Goal: Share content

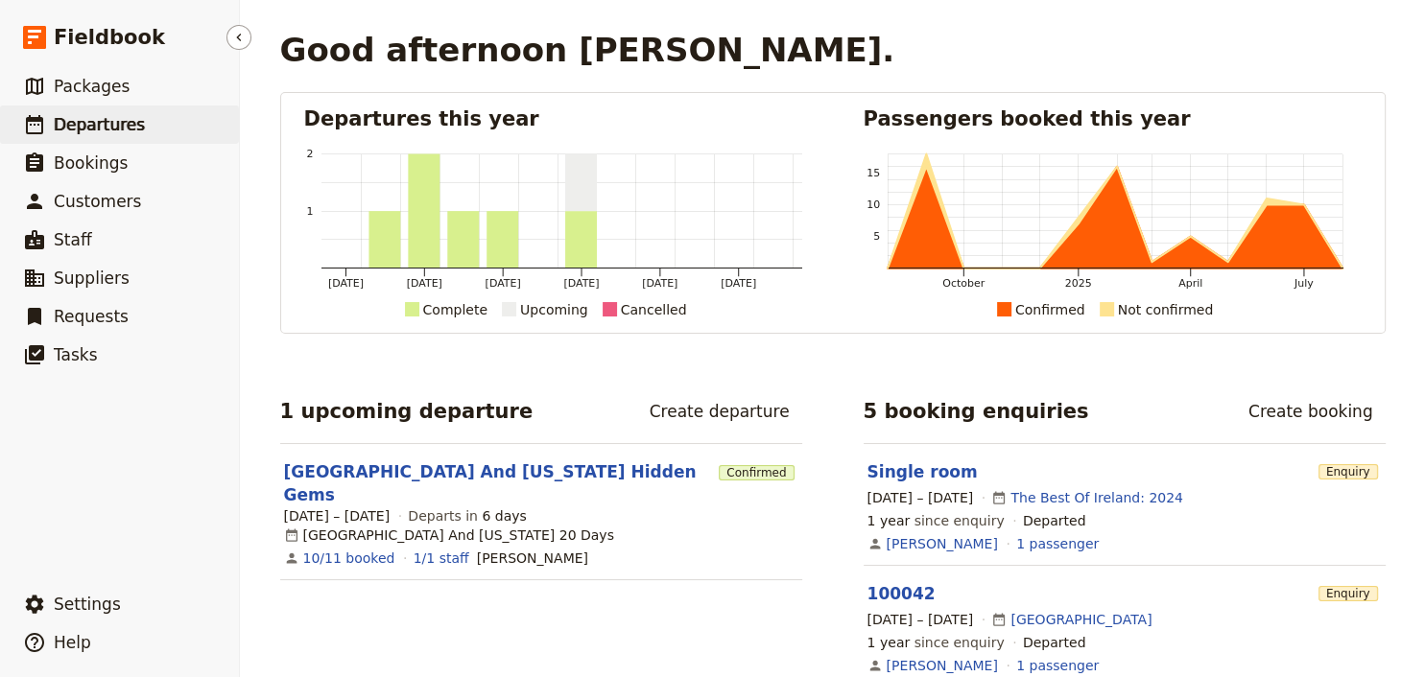
click at [127, 131] on span "Departures" at bounding box center [99, 124] width 91 height 19
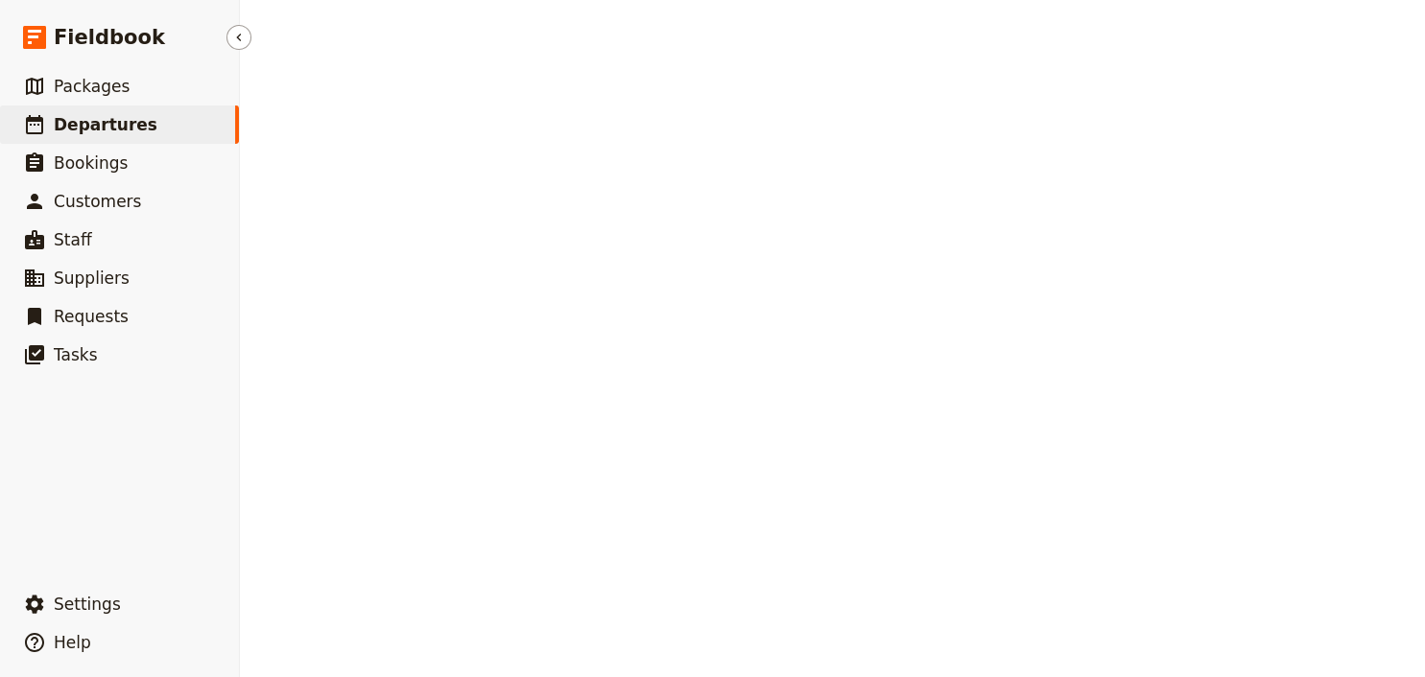
click at [82, 129] on span "Departures" at bounding box center [106, 124] width 104 height 19
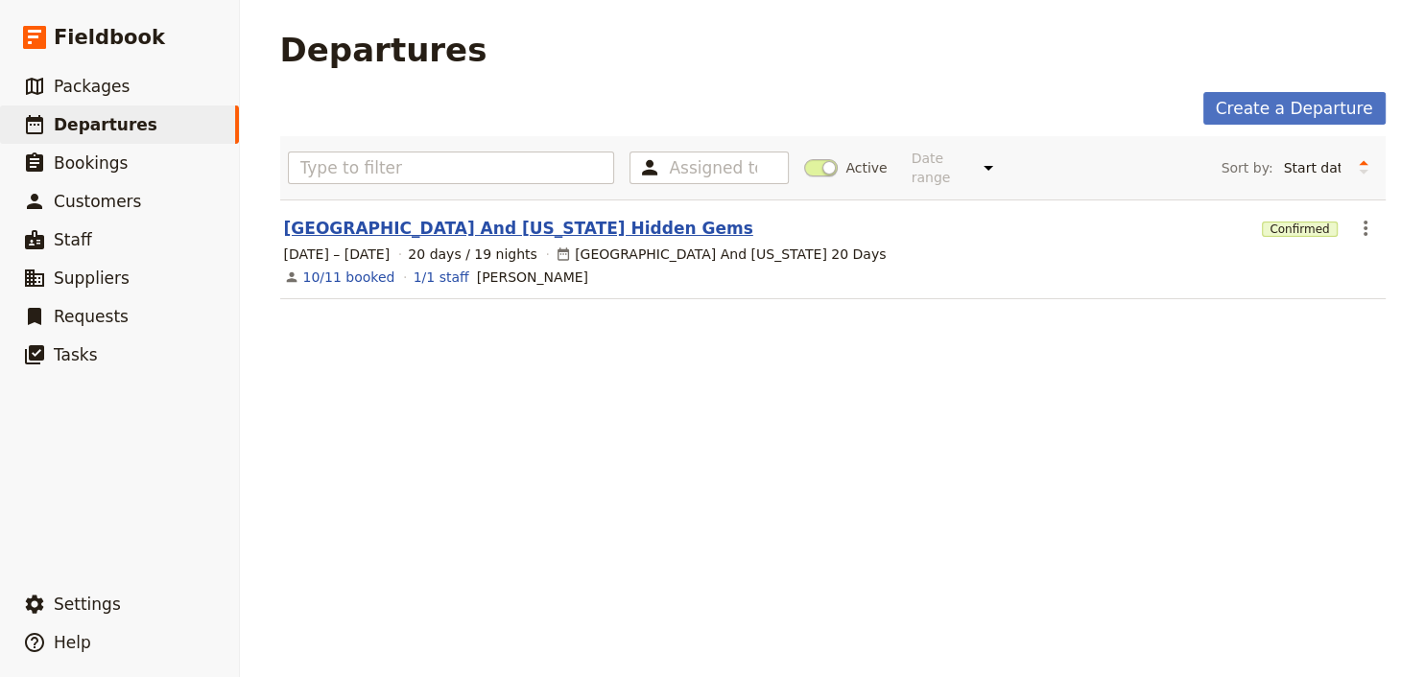
click at [461, 217] on link "[GEOGRAPHIC_DATA] And [US_STATE] Hidden Gems" at bounding box center [518, 228] width 469 height 23
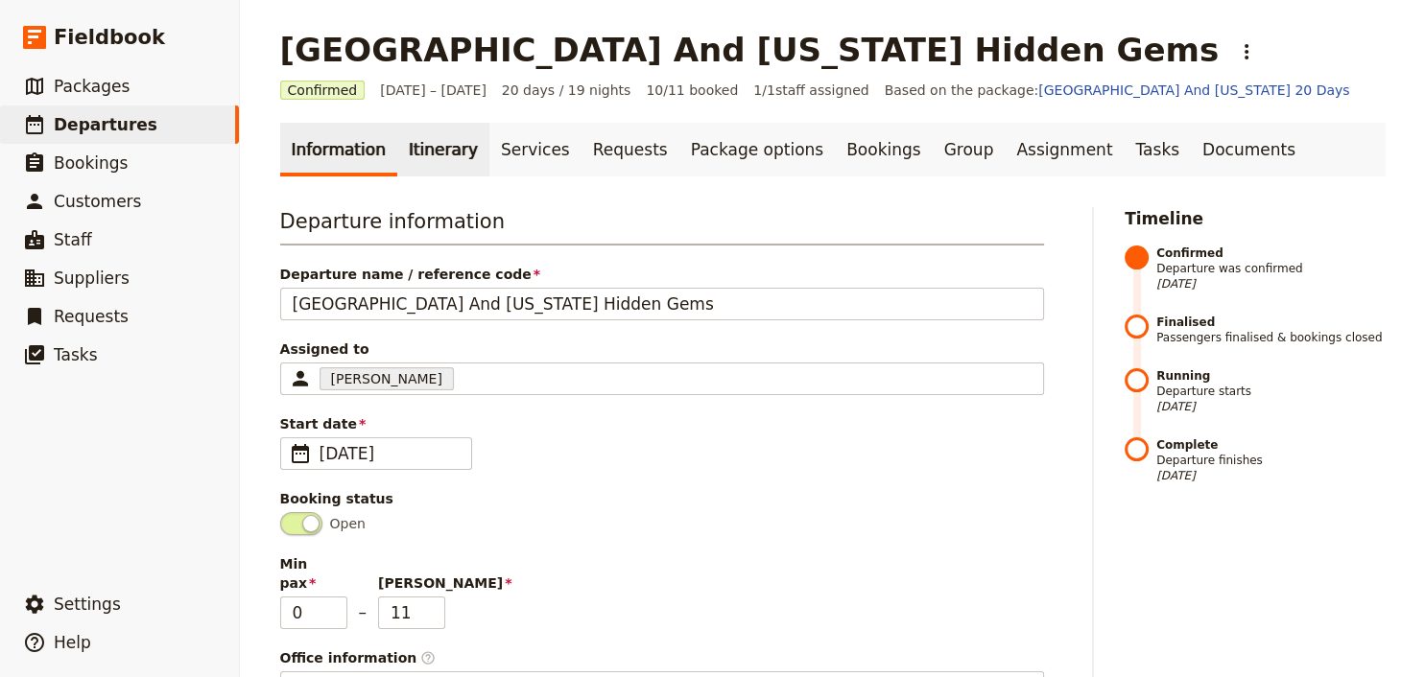
click at [439, 153] on link "Itinerary" at bounding box center [443, 150] width 92 height 54
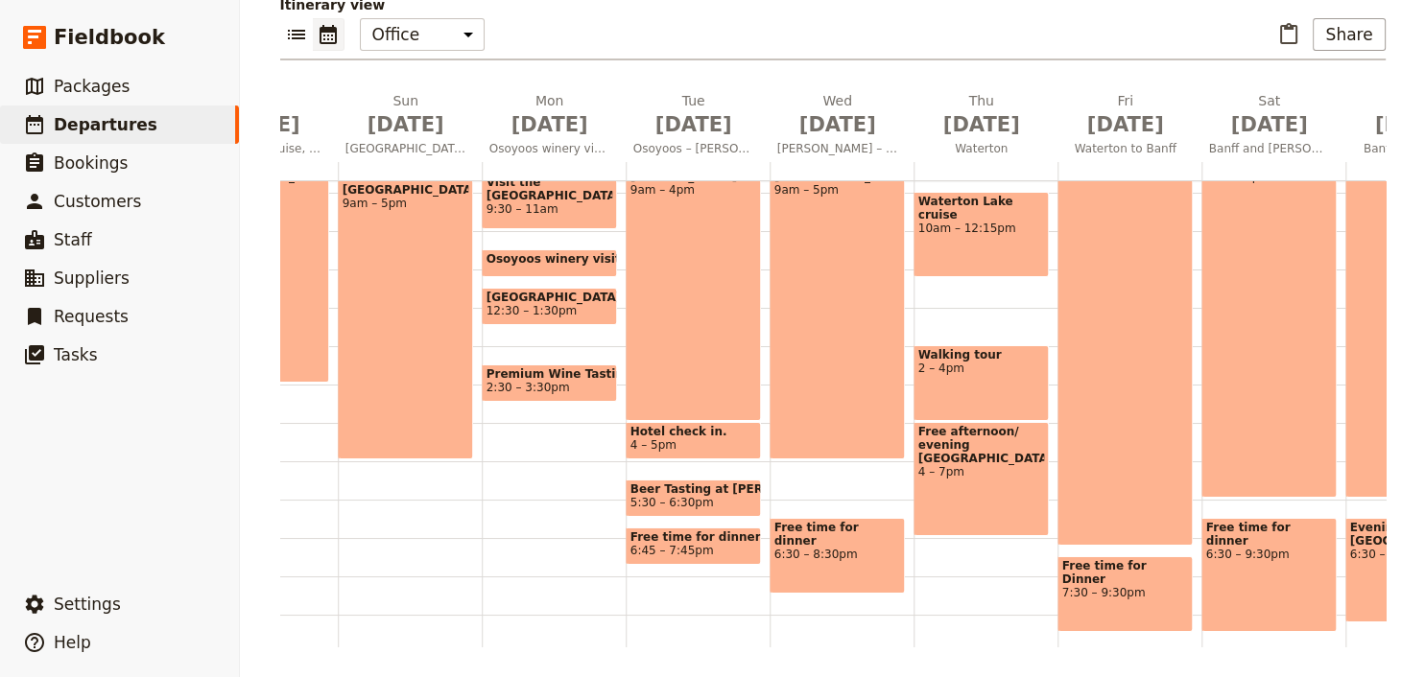
scroll to position [455, 0]
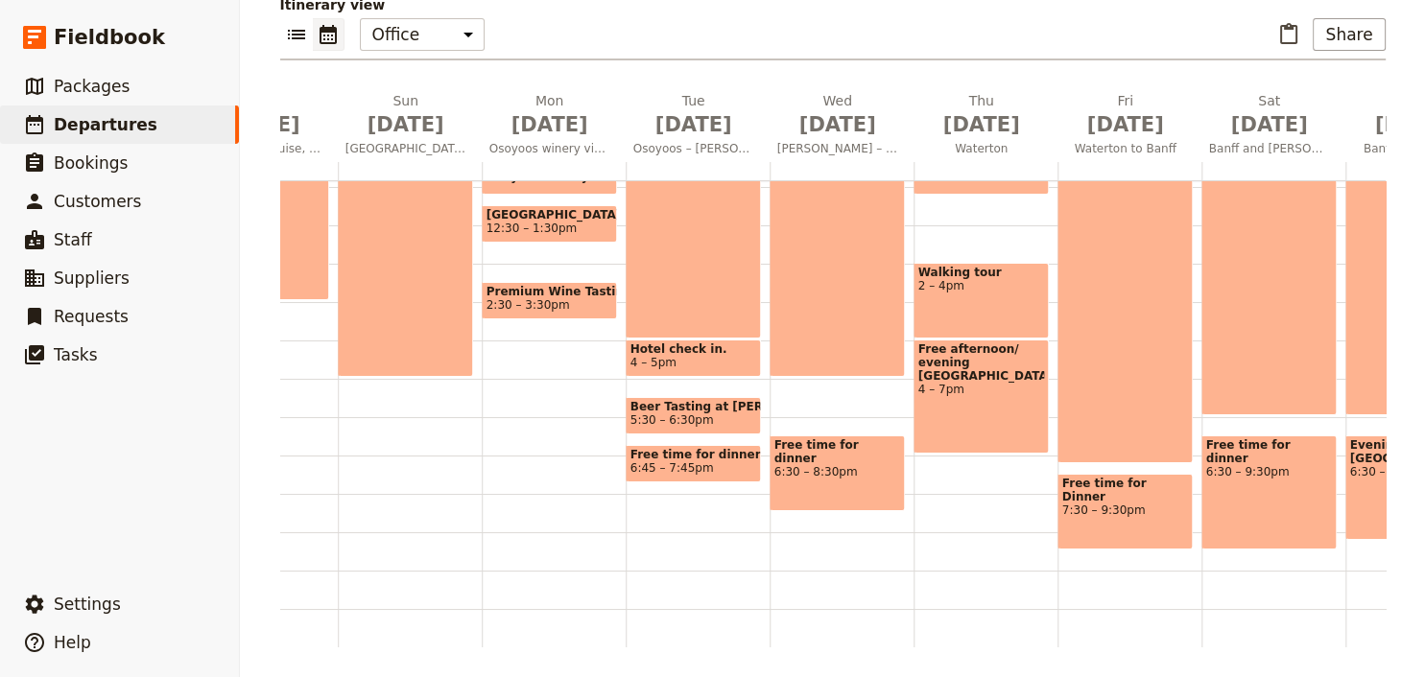
click at [966, 271] on span "Walking tour" at bounding box center [981, 272] width 126 height 13
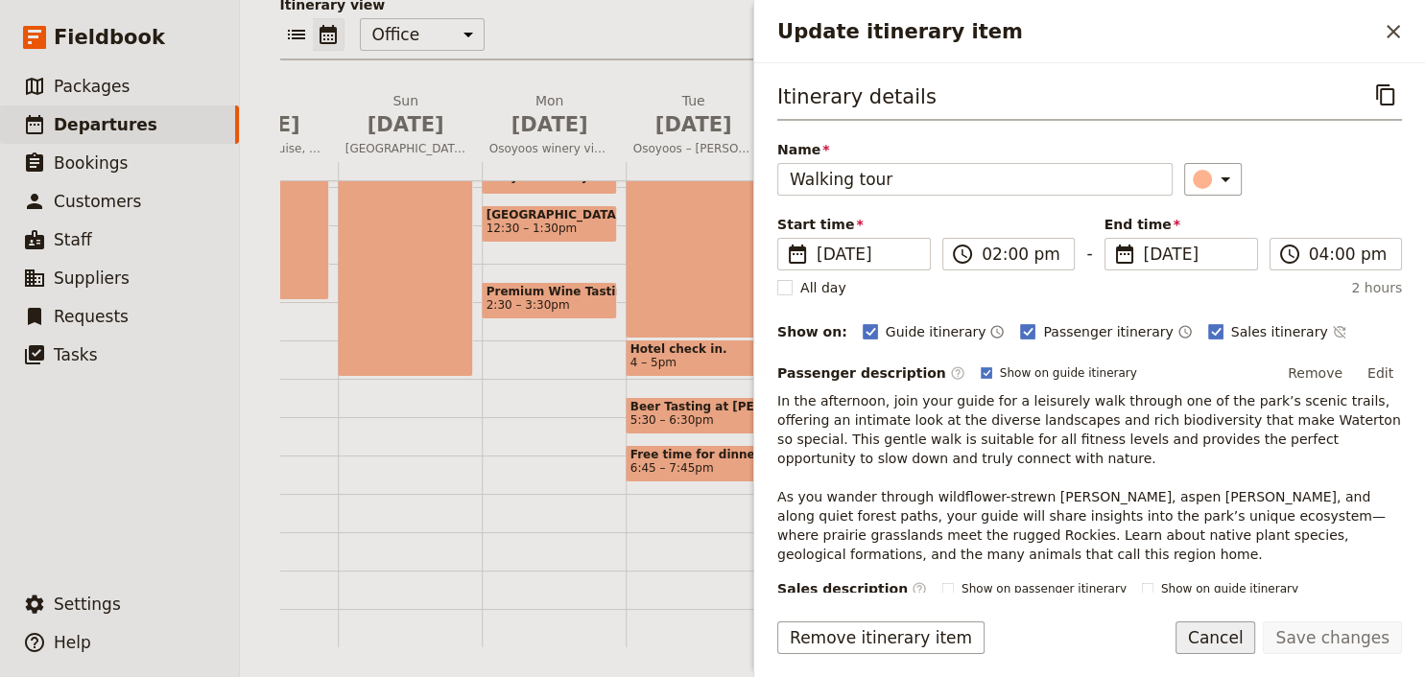
click at [1241, 647] on button "Cancel" at bounding box center [1215, 638] width 81 height 33
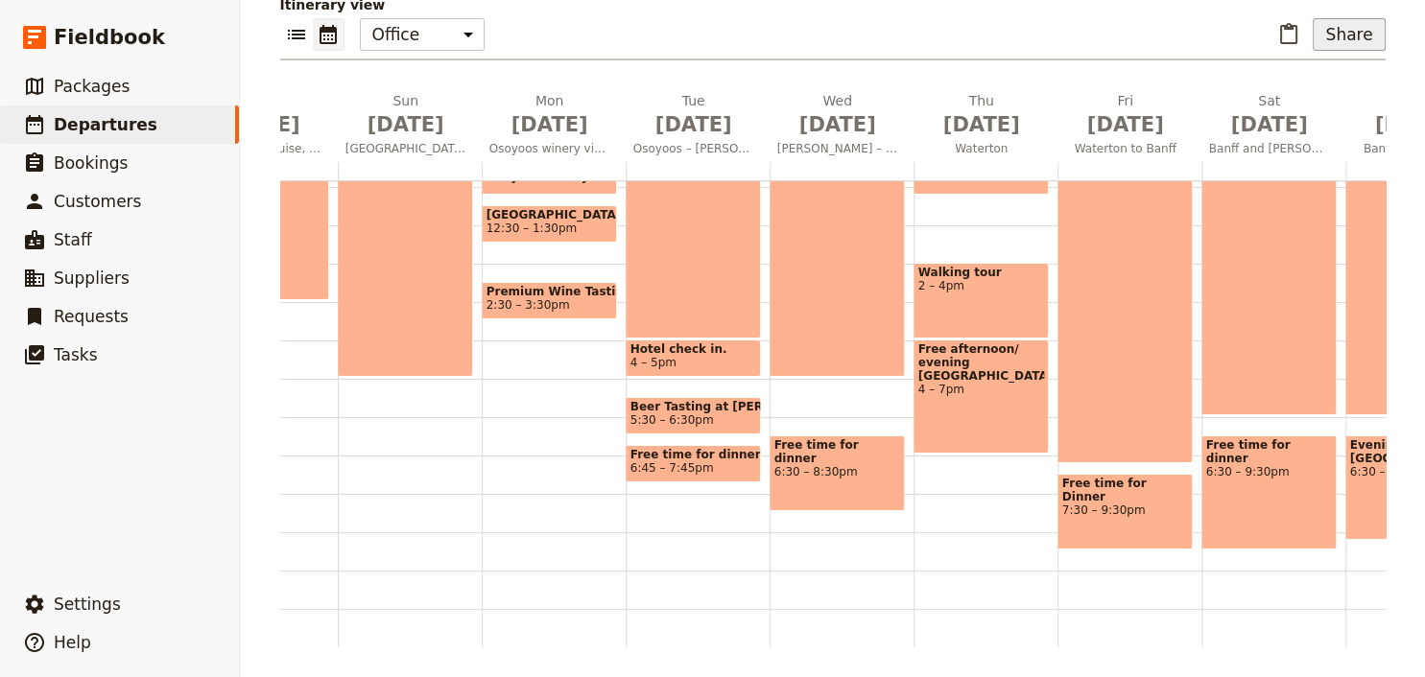
click at [1350, 39] on button "Share" at bounding box center [1348, 34] width 72 height 33
click at [1318, 71] on span "Guide itinerary" at bounding box center [1292, 75] width 101 height 19
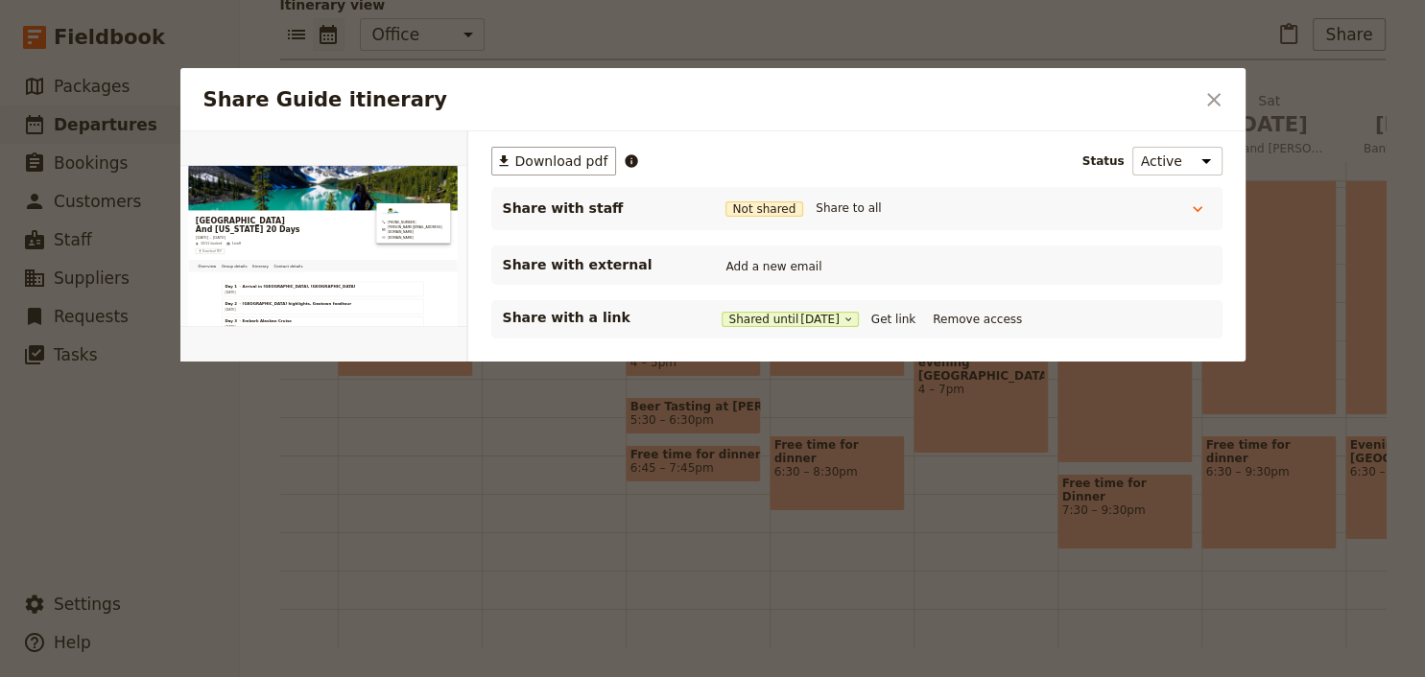
scroll to position [0, 0]
click at [554, 160] on span "Download pdf" at bounding box center [561, 161] width 93 height 19
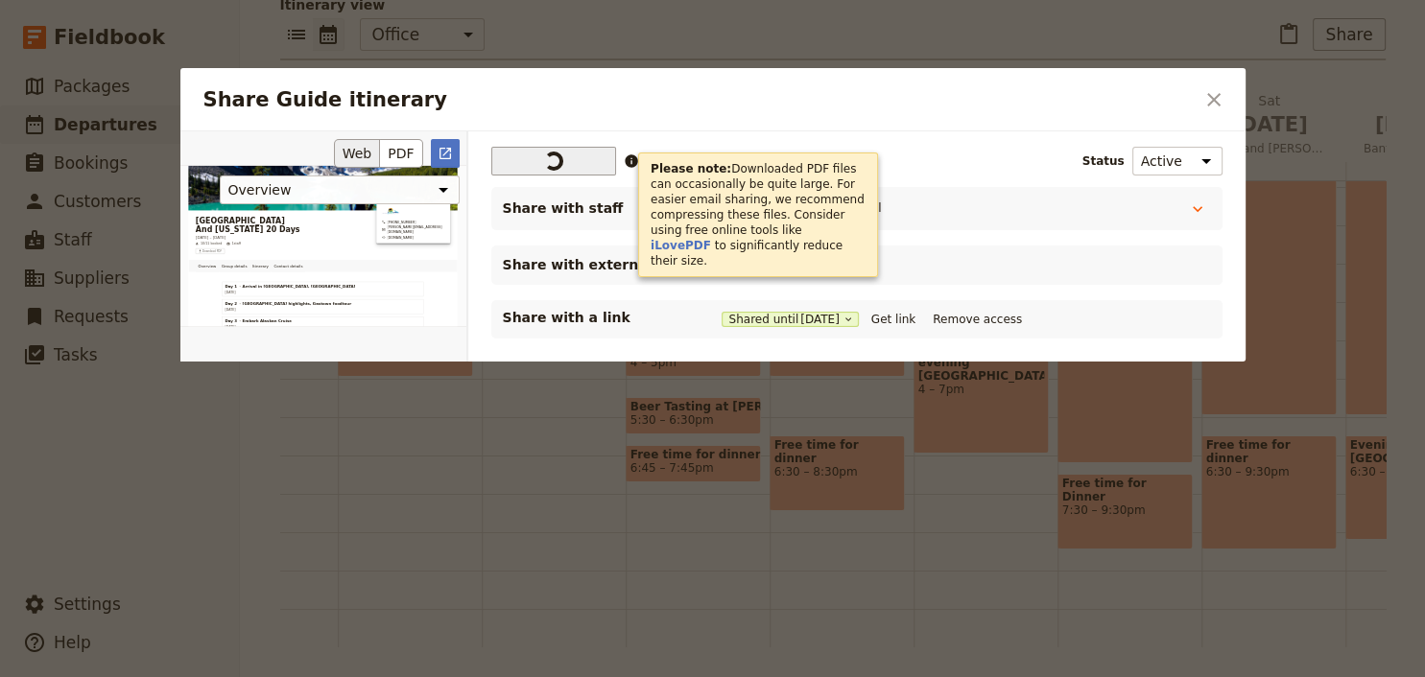
click at [374, 148] on button "Web" at bounding box center [357, 153] width 47 height 29
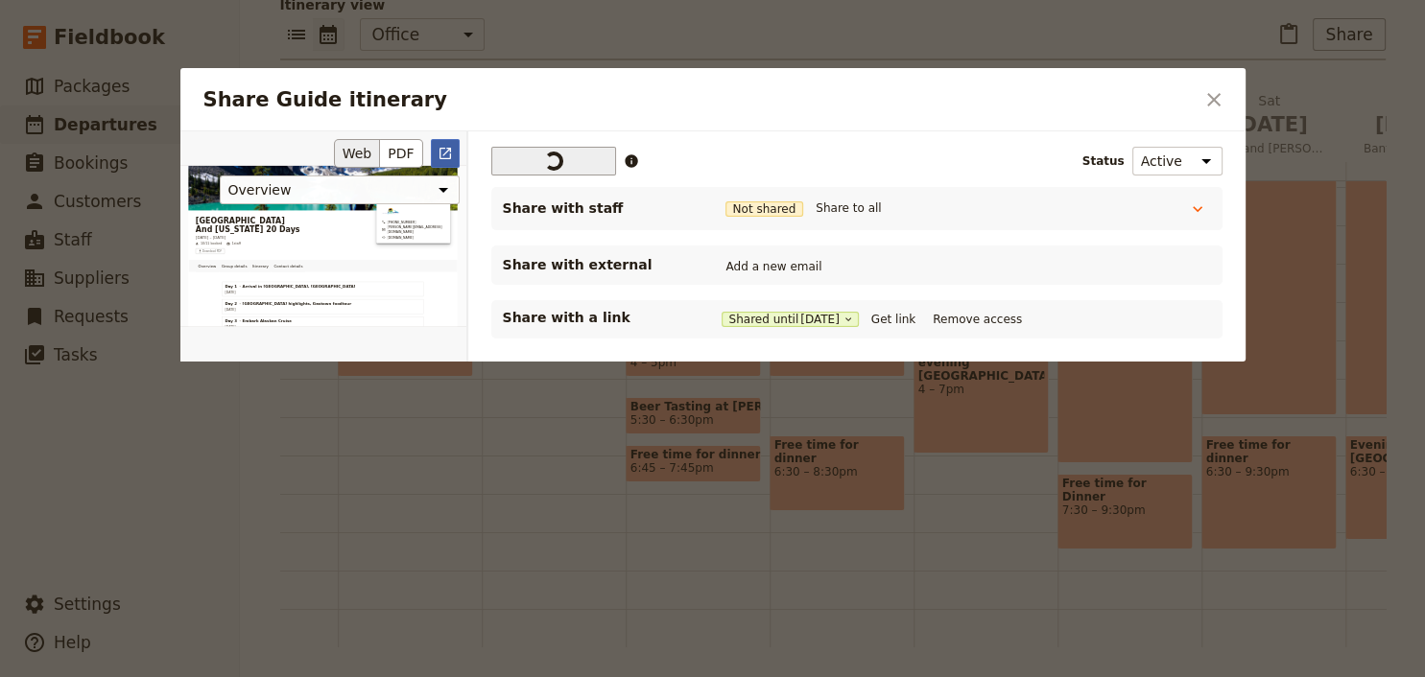
click at [439, 155] on icon "Open full preview" at bounding box center [445, 154] width 12 height 12
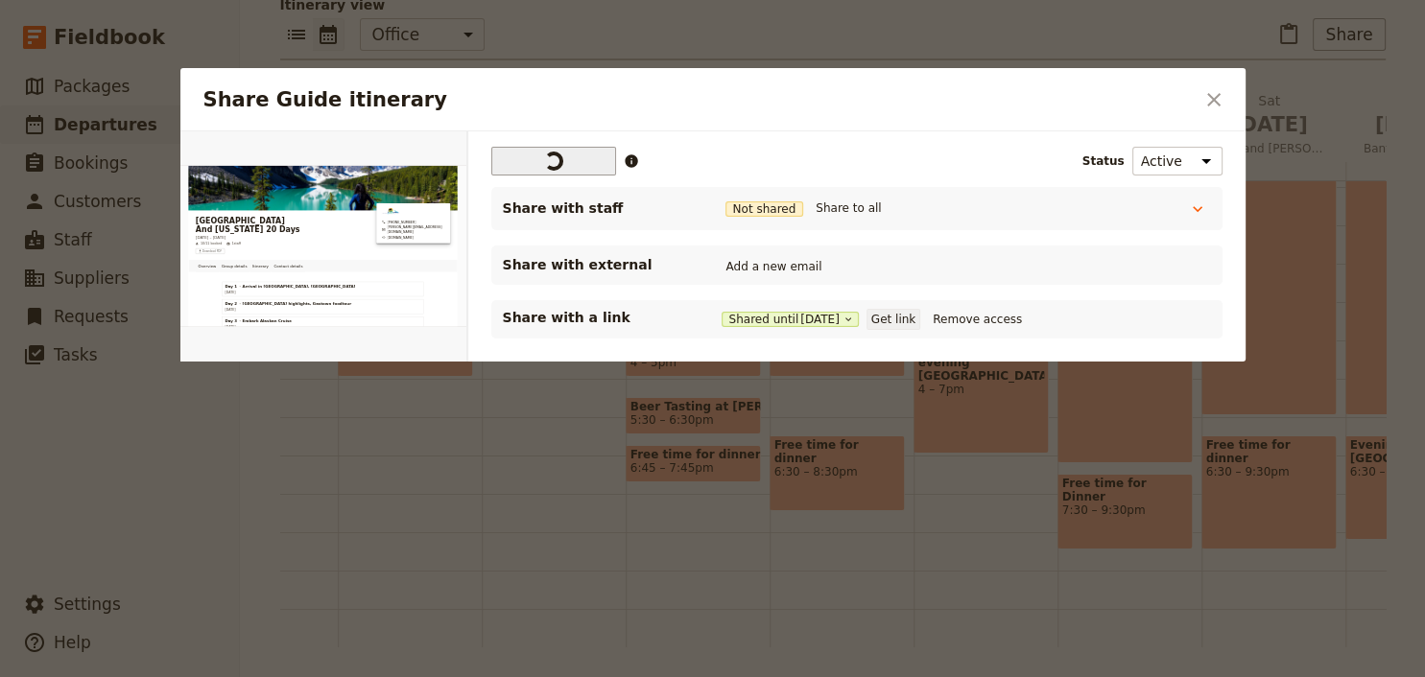
click at [906, 328] on button "Get link" at bounding box center [893, 319] width 54 height 21
